Goal: Task Accomplishment & Management: Manage account settings

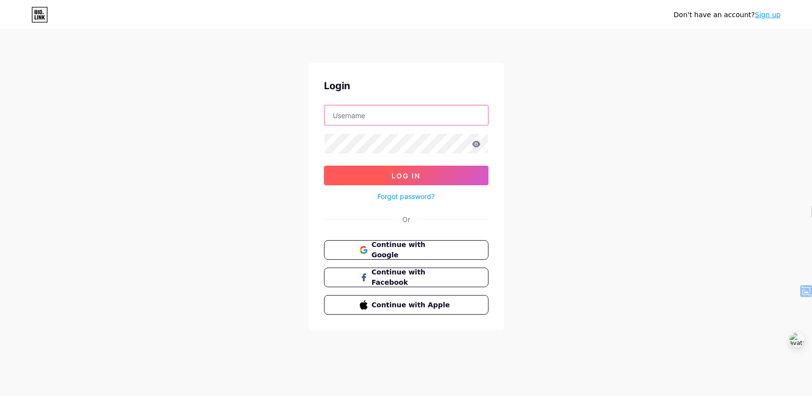
type input "andrewstephenson"
click at [457, 175] on button "Log In" at bounding box center [406, 175] width 164 height 20
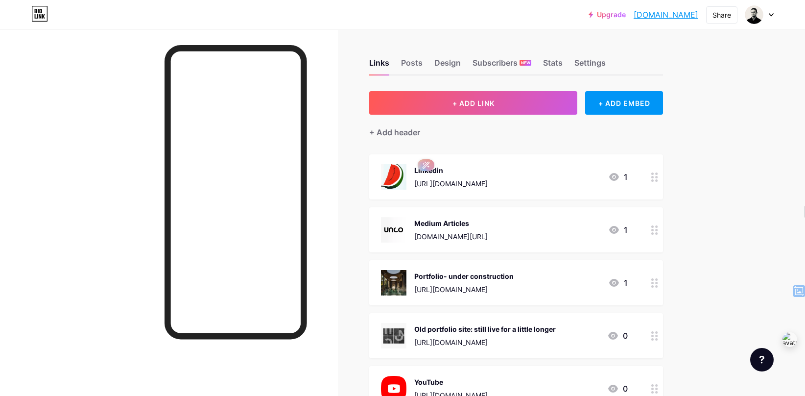
drag, startPoint x: 570, startPoint y: 187, endPoint x: 418, endPoint y: 180, distance: 151.9
click at [418, 180] on div "Linkedin [URL][DOMAIN_NAME] 1" at bounding box center [504, 176] width 247 height 25
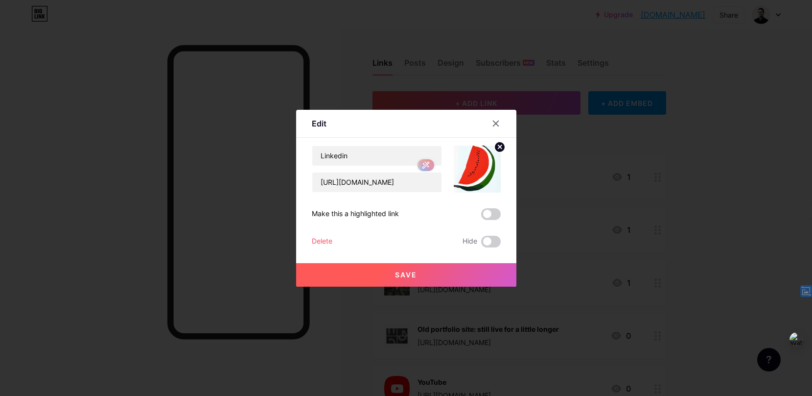
click at [408, 277] on span "Save" at bounding box center [406, 274] width 22 height 8
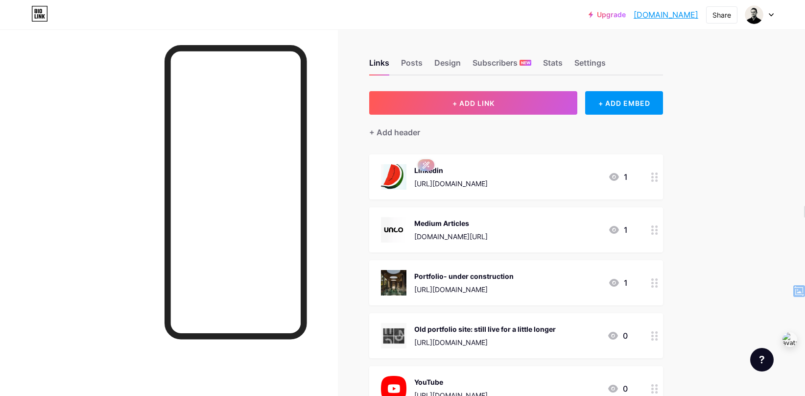
copy div "[URL][DOMAIN_NAME]"
drag, startPoint x: 499, startPoint y: 187, endPoint x: 621, endPoint y: 16, distance: 209.9
click at [0, 0] on div "Upgrade andrewstephenso... [DOMAIN_NAME] Share Switch accounts [PERSON_NAME] [D…" at bounding box center [402, 277] width 805 height 554
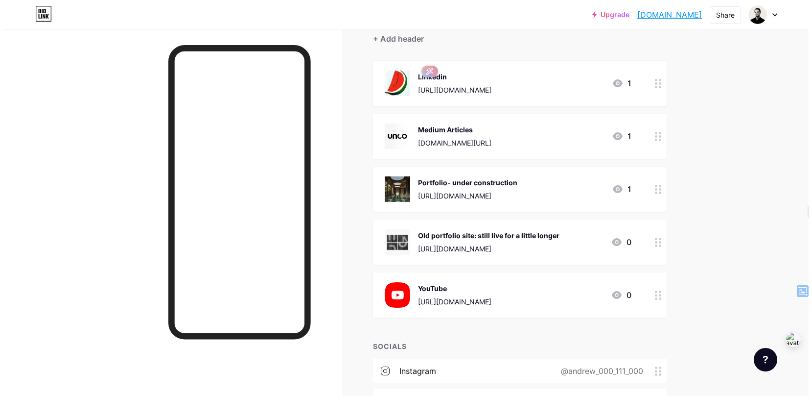
scroll to position [94, 0]
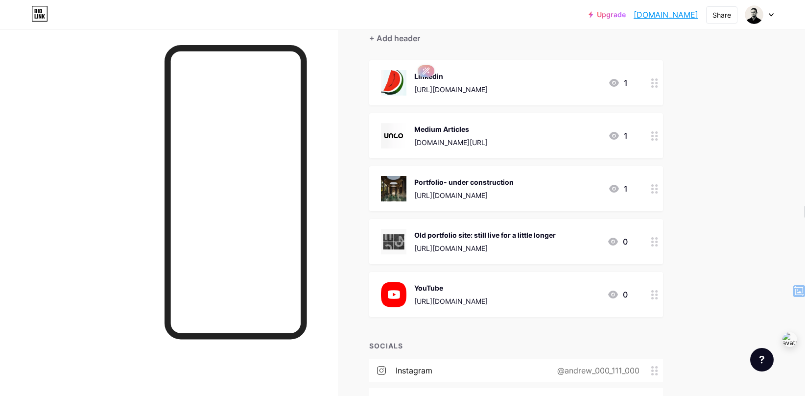
click at [450, 124] on div "Medium Articles" at bounding box center [450, 129] width 73 height 10
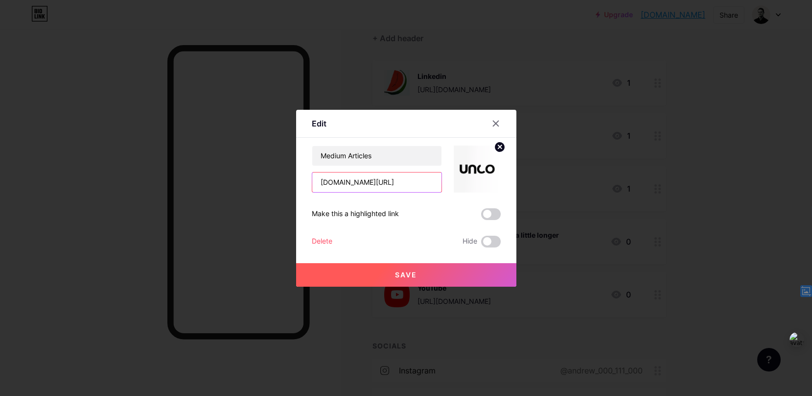
click at [348, 181] on input "[DOMAIN_NAME][URL]" at bounding box center [376, 182] width 129 height 20
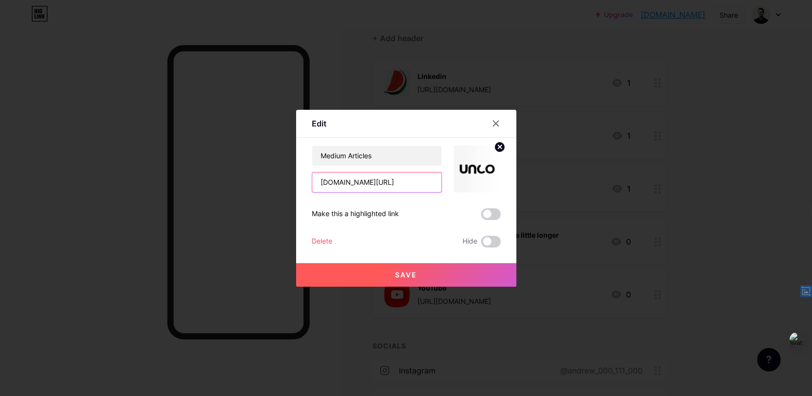
click at [348, 181] on input "[DOMAIN_NAME][URL]" at bounding box center [376, 182] width 129 height 20
click at [414, 278] on button "Save" at bounding box center [406, 274] width 220 height 23
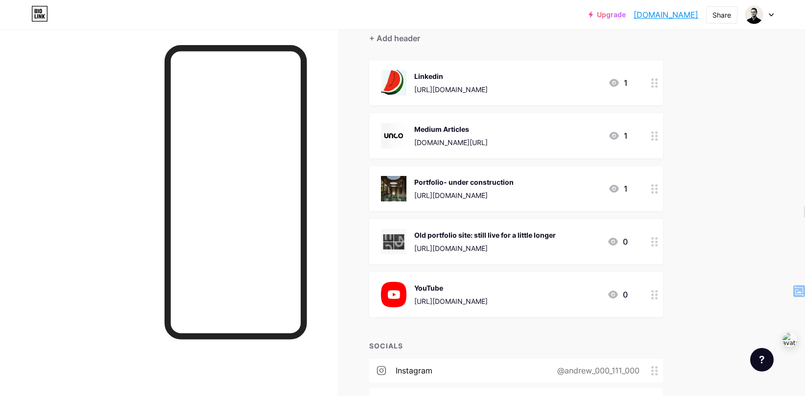
click at [488, 299] on div "[URL][DOMAIN_NAME]" at bounding box center [450, 301] width 73 height 10
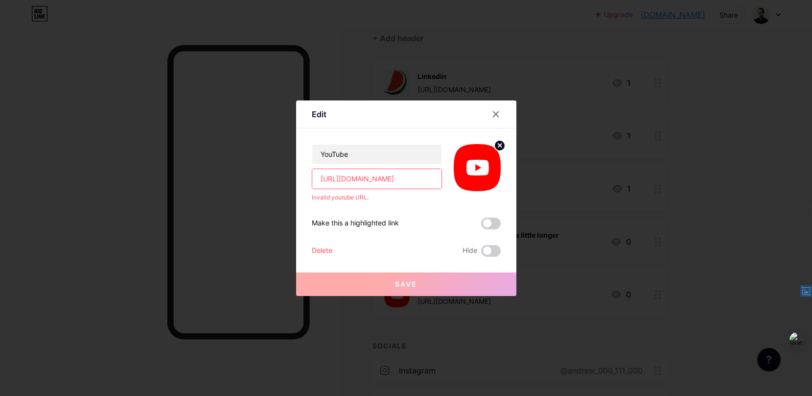
click at [335, 177] on input "[URL][DOMAIN_NAME]" at bounding box center [376, 179] width 129 height 20
click at [359, 180] on input "[URL][DOMAIN_NAME]" at bounding box center [376, 179] width 129 height 20
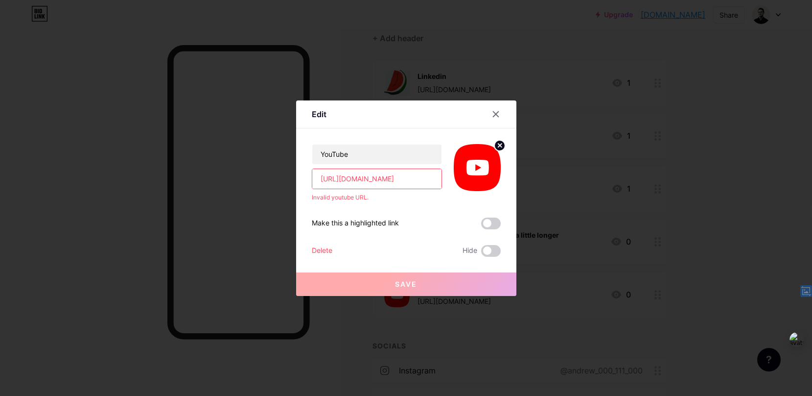
drag, startPoint x: 375, startPoint y: 179, endPoint x: 432, endPoint y: 177, distance: 57.3
click at [432, 177] on input "[URL][DOMAIN_NAME]" at bounding box center [376, 179] width 129 height 20
drag, startPoint x: 435, startPoint y: 178, endPoint x: 354, endPoint y: 178, distance: 80.3
click at [354, 178] on input "[URL][DOMAIN_NAME]" at bounding box center [376, 179] width 129 height 20
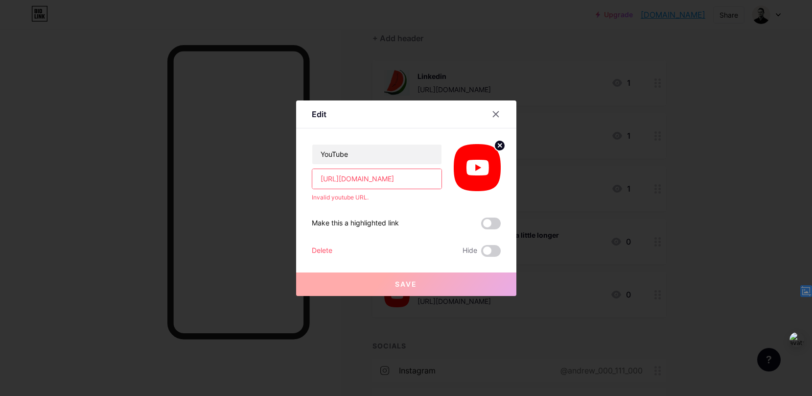
scroll to position [0, 25]
type input "[URL][DOMAIN_NAME]"
click at [396, 279] on button "Save" at bounding box center [406, 283] width 220 height 23
click at [351, 179] on input "[URL][DOMAIN_NAME]" at bounding box center [376, 179] width 129 height 20
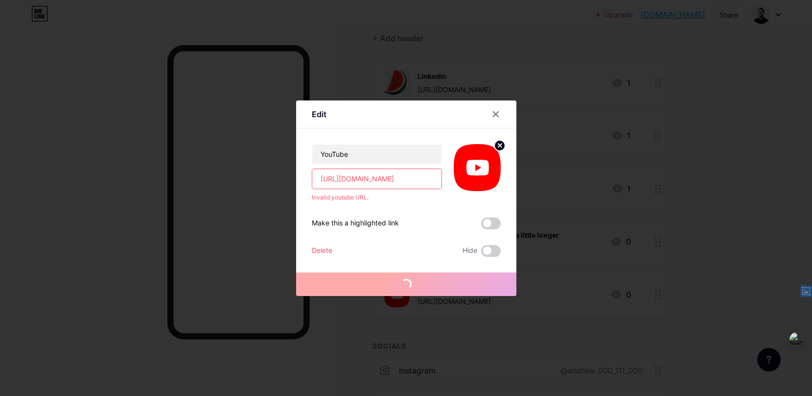
click at [351, 179] on input "[URL][DOMAIN_NAME]" at bounding box center [376, 179] width 129 height 20
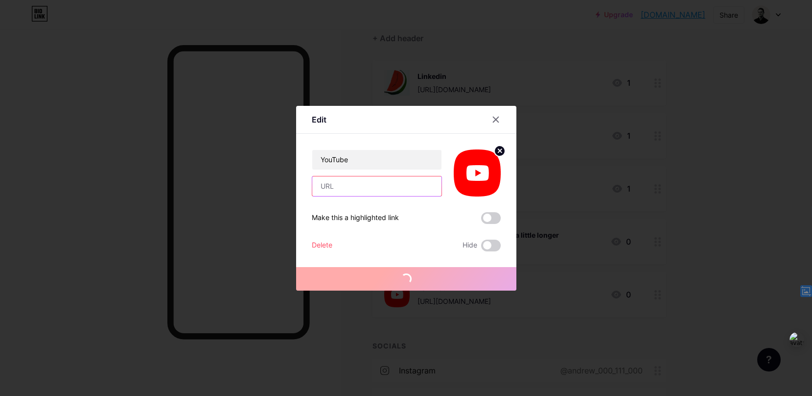
paste input "[URL][DOMAIN_NAME]"
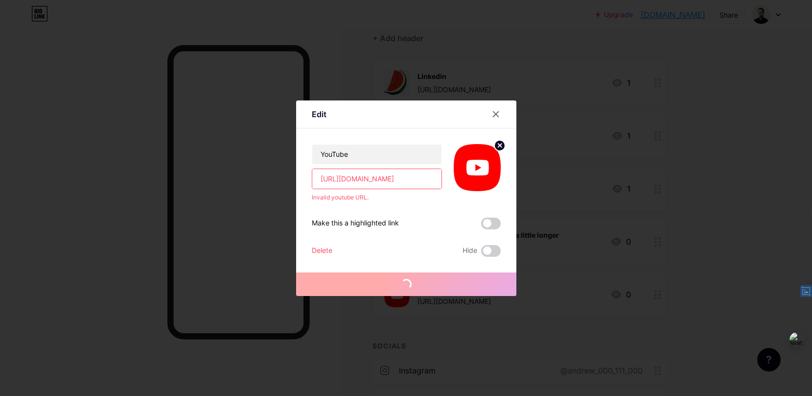
scroll to position [0, 43]
drag, startPoint x: 383, startPoint y: 179, endPoint x: 322, endPoint y: 170, distance: 61.9
click at [322, 170] on input "[URL][DOMAIN_NAME]" at bounding box center [376, 179] width 129 height 20
type input "[URL][DOMAIN_NAME]"
click at [369, 128] on div "YouTube [URL][DOMAIN_NAME] Invalid youtube URL." at bounding box center [406, 164] width 189 height 73
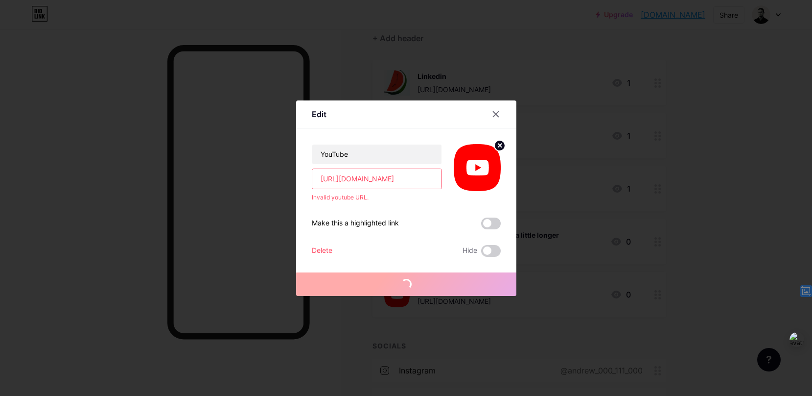
scroll to position [0, 0]
click at [350, 155] on input "YouTube" at bounding box center [376, 154] width 129 height 20
click at [316, 153] on input "YouTube" at bounding box center [376, 154] width 129 height 20
click at [364, 155] on input "My YouTube" at bounding box center [376, 154] width 129 height 20
type input "My YouTube Channel"
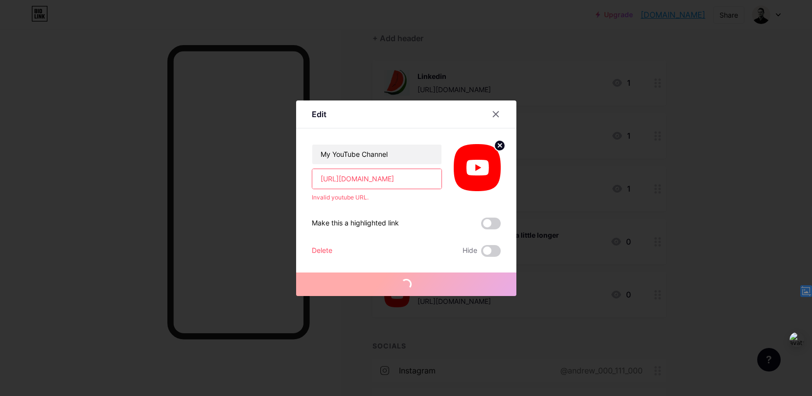
click at [329, 183] on input "[URL][DOMAIN_NAME]" at bounding box center [376, 179] width 129 height 20
click at [404, 281] on span at bounding box center [406, 284] width 14 height 14
click at [393, 180] on input "[URL][DOMAIN_NAME]" at bounding box center [376, 179] width 129 height 20
click at [377, 178] on input "[URL][DOMAIN_NAME]" at bounding box center [376, 179] width 129 height 20
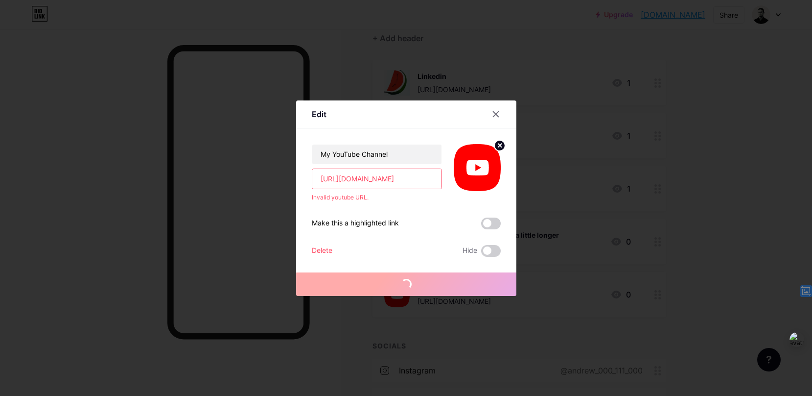
click at [377, 178] on input "[URL][DOMAIN_NAME]" at bounding box center [376, 179] width 129 height 20
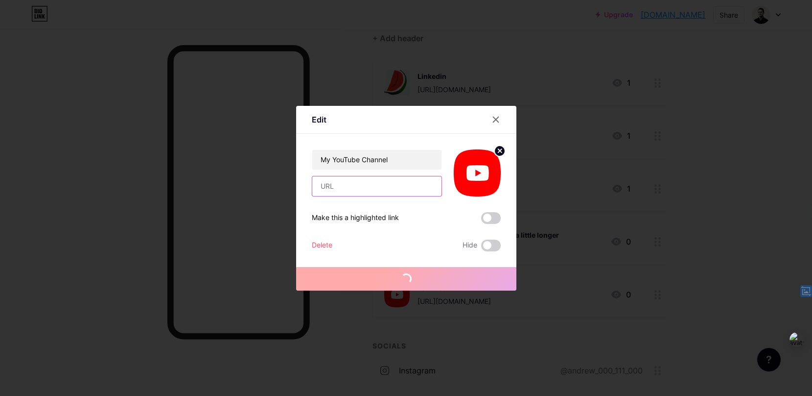
paste input "UCoFhUlDEIcw7WAc-uVT7WQA"
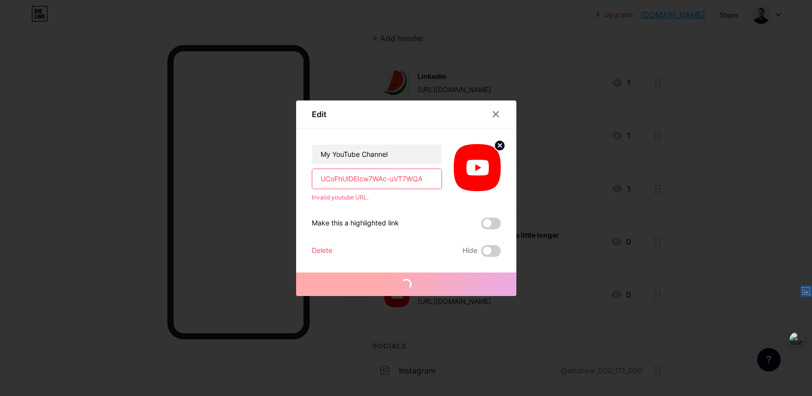
type input "UCoFhUlDEIcw7WAc-uVT7WQA"
click at [418, 227] on div "Make this a highlighted link" at bounding box center [406, 223] width 189 height 12
click at [493, 117] on icon at bounding box center [495, 113] width 5 height 5
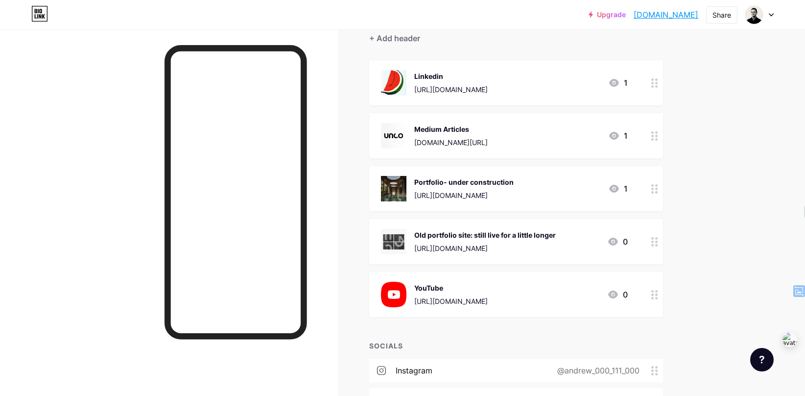
click at [480, 289] on div "YouTube" at bounding box center [450, 287] width 73 height 10
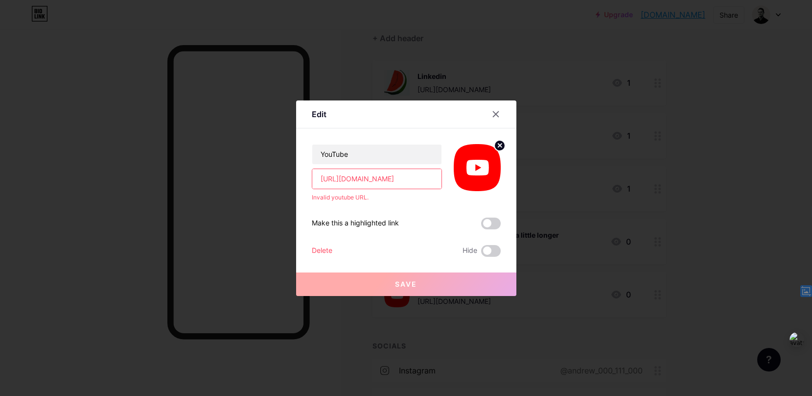
click at [399, 175] on input "[URL][DOMAIN_NAME]" at bounding box center [376, 179] width 129 height 20
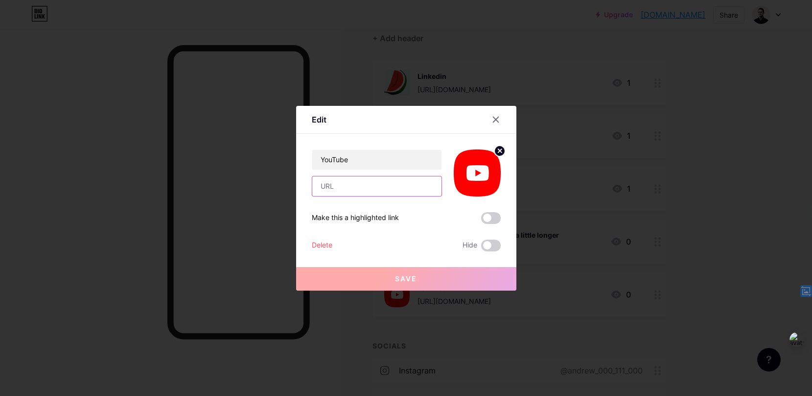
click at [372, 191] on input "text" at bounding box center [376, 186] width 129 height 20
paste input "UCoFhUlDEIcw7WAc-uVT7WQA"
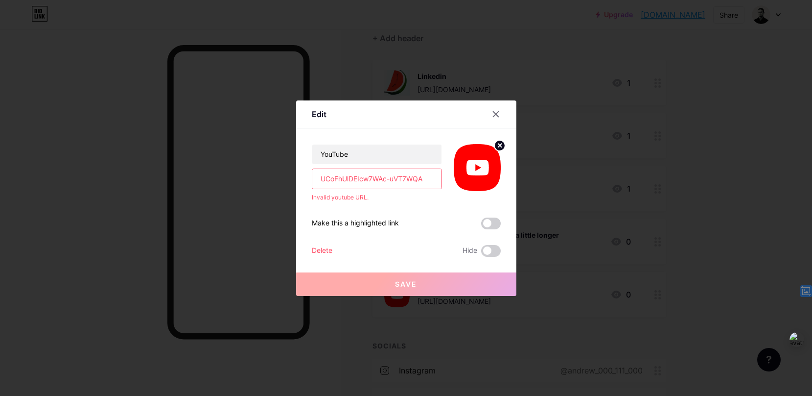
type input "UCoFhUlDEIcw7WAc-uVT7WQA"
click at [405, 206] on div "Make this a highlighted link Delete Hide Save" at bounding box center [406, 229] width 189 height 55
click at [399, 279] on button "Save" at bounding box center [406, 283] width 220 height 23
click at [318, 254] on div "Delete" at bounding box center [322, 251] width 21 height 12
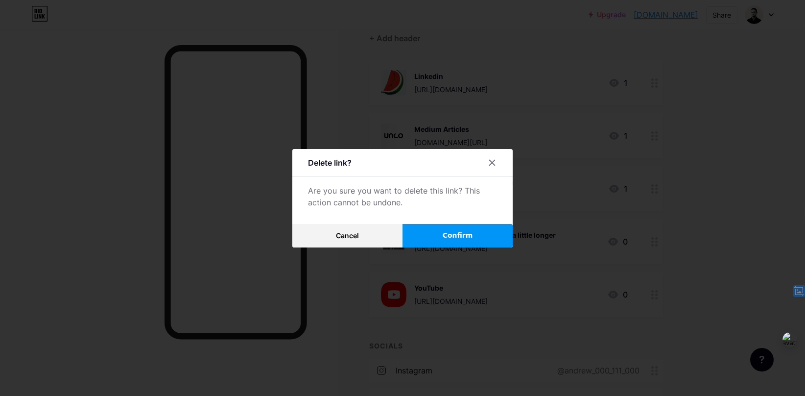
click at [434, 233] on button "Confirm" at bounding box center [457, 235] width 110 height 23
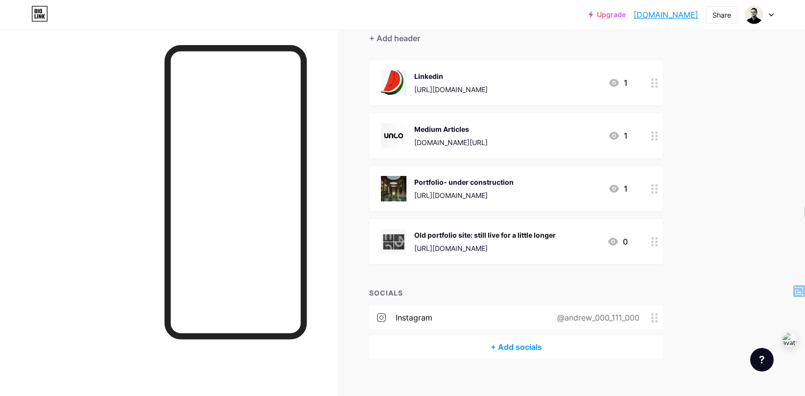
click at [506, 348] on div "+ Add socials" at bounding box center [516, 346] width 294 height 23
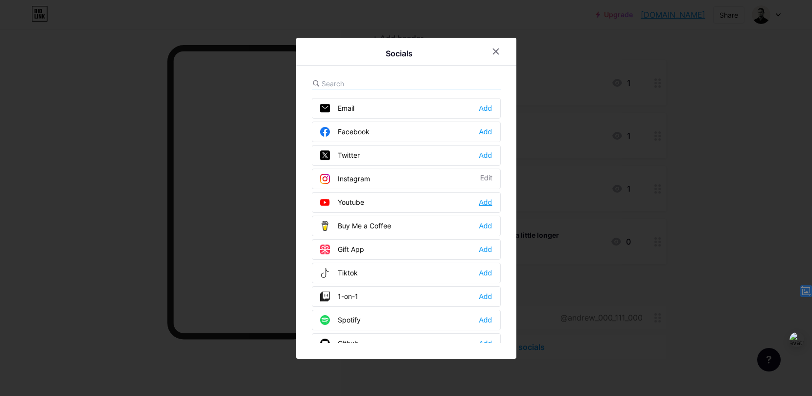
click at [484, 202] on div "Add" at bounding box center [485, 202] width 13 height 10
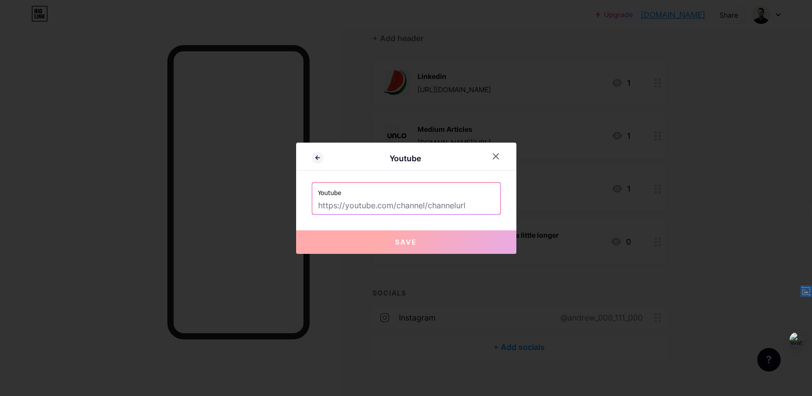
click at [471, 205] on input "text" at bounding box center [406, 205] width 176 height 17
drag, startPoint x: 471, startPoint y: 205, endPoint x: 435, endPoint y: 205, distance: 36.2
click at [435, 205] on input "text" at bounding box center [406, 205] width 176 height 17
paste input "[URL][DOMAIN_NAME]"
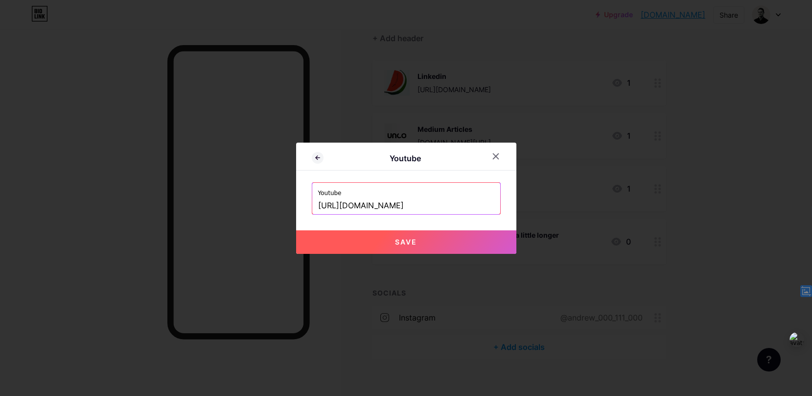
scroll to position [0, 72]
type input "[URL][DOMAIN_NAME]"
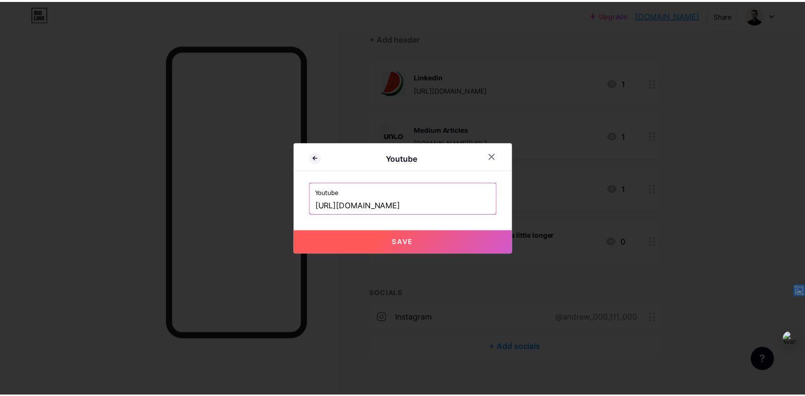
scroll to position [0, 0]
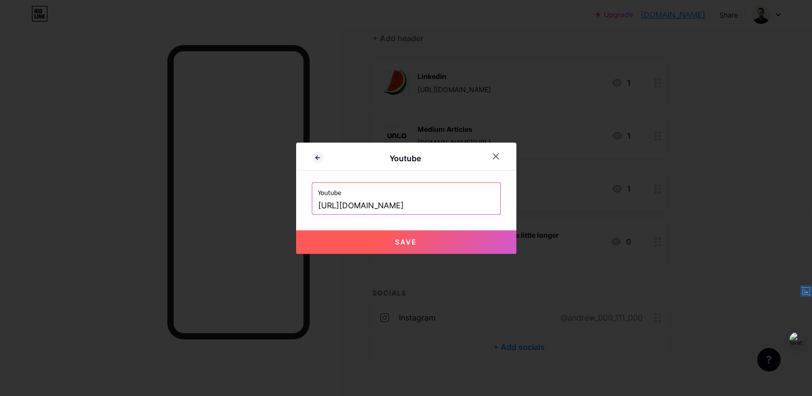
click at [395, 242] on span "Save" at bounding box center [406, 241] width 22 height 8
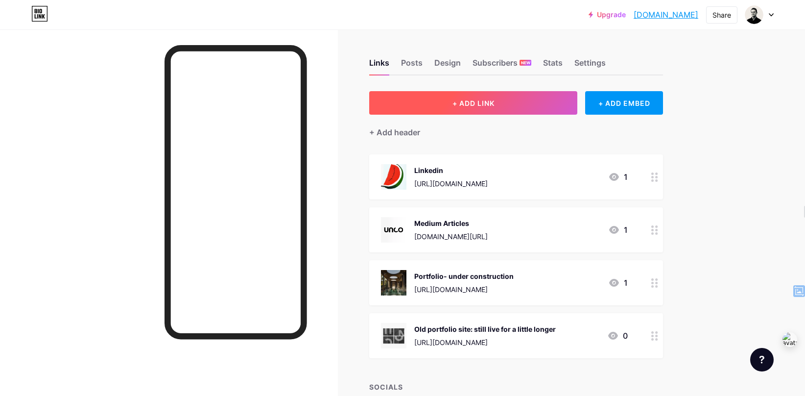
click at [493, 106] on span "+ ADD LINK" at bounding box center [473, 103] width 42 height 8
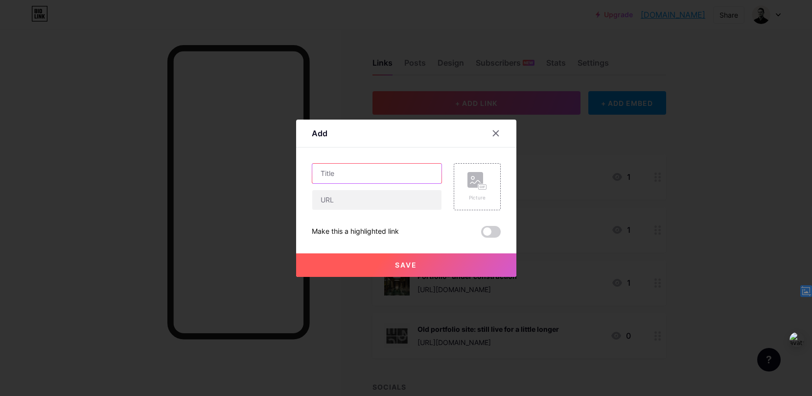
click at [331, 172] on input "text" at bounding box center [376, 174] width 129 height 20
type input "Youtube Channel"
click at [323, 211] on div "Youtube Channel Picture Make this a highlighted link Save" at bounding box center [406, 200] width 189 height 74
click at [323, 202] on input "text" at bounding box center [376, 200] width 129 height 20
paste input "[URL][DOMAIN_NAME]"
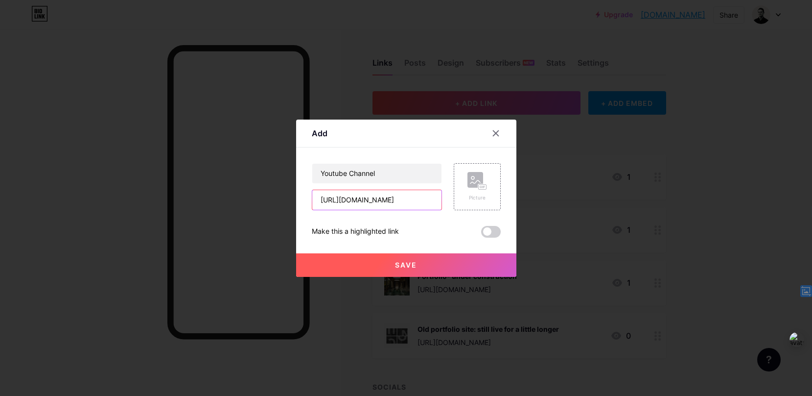
scroll to position [0, 105]
type input "[URL][DOMAIN_NAME]"
click at [470, 185] on rect at bounding box center [476, 180] width 16 height 16
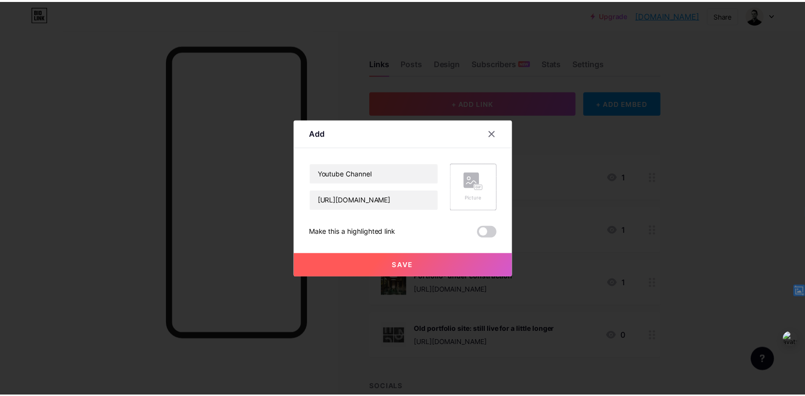
scroll to position [0, 0]
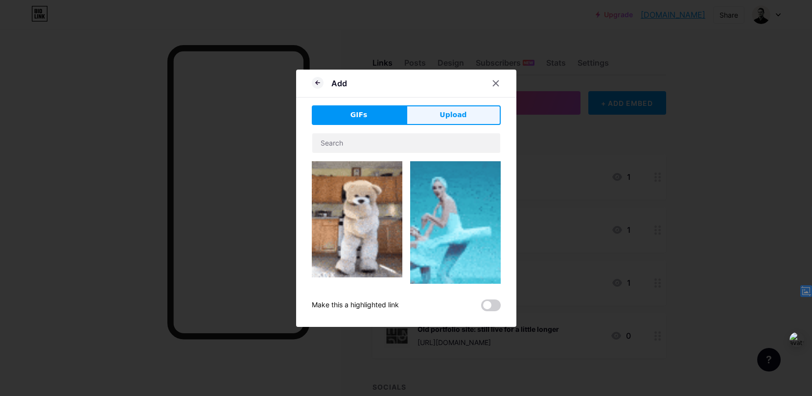
click at [458, 114] on span "Upload" at bounding box center [453, 115] width 27 height 10
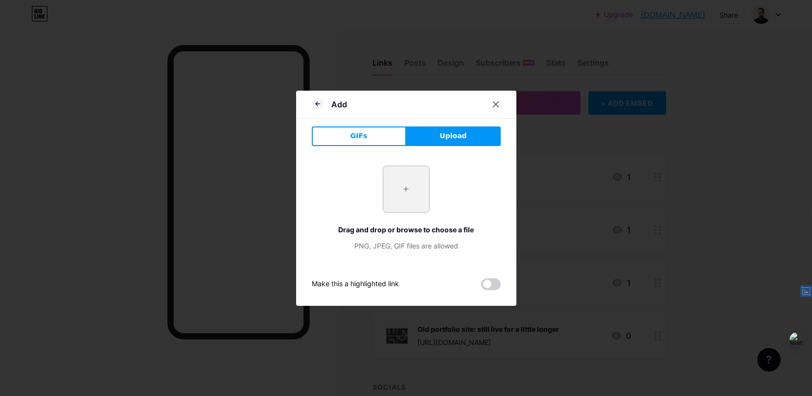
click at [408, 190] on input "file" at bounding box center [406, 189] width 46 height 46
type input "C:\fakepath\[PERSON_NAME] perm 4.png"
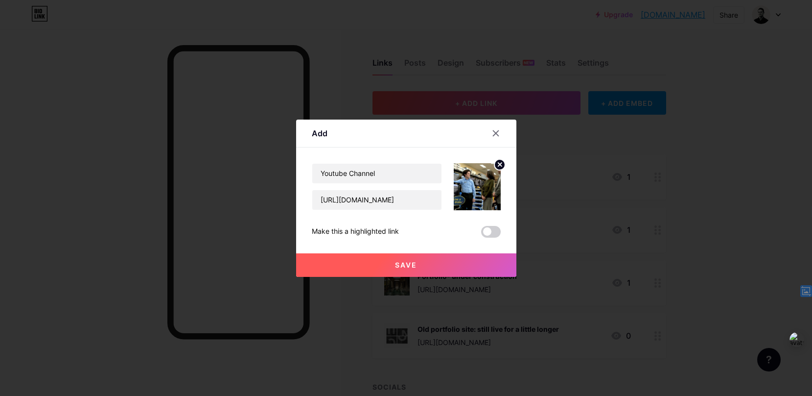
click at [377, 265] on button "Save" at bounding box center [406, 264] width 220 height 23
